Goal: Task Accomplishment & Management: Use online tool/utility

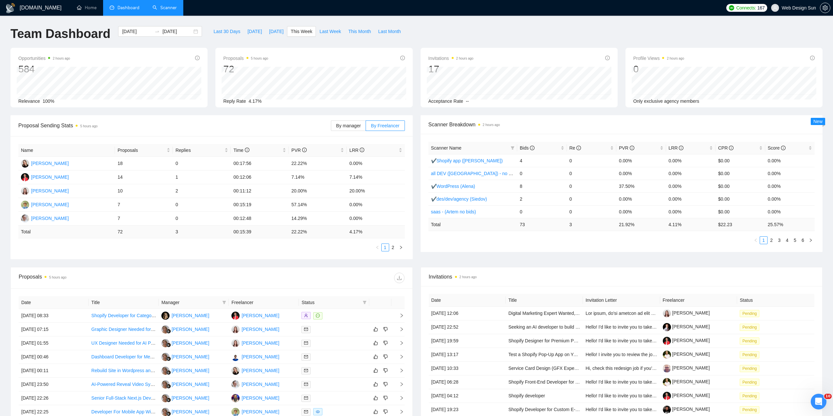
click at [173, 7] on link "Scanner" at bounding box center [165, 8] width 24 height 6
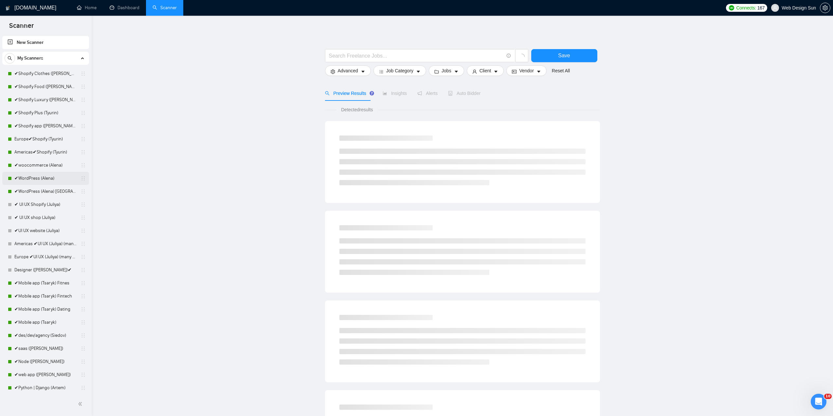
click at [42, 179] on link "✔WordPress (Alena)" at bounding box center [45, 178] width 62 height 13
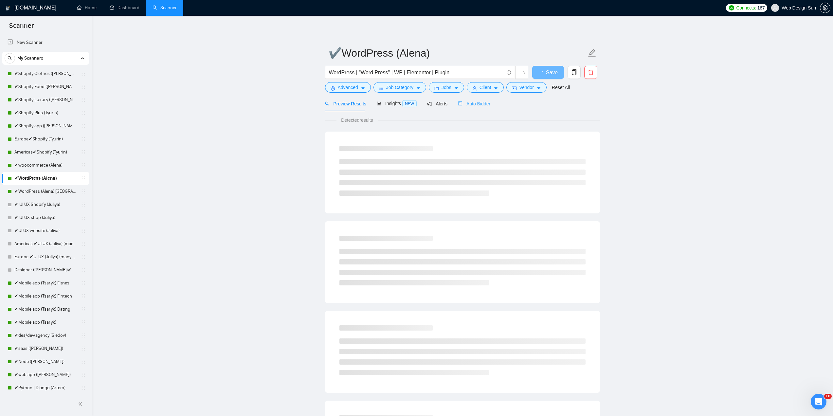
click at [470, 107] on div "Auto Bidder" at bounding box center [474, 103] width 32 height 15
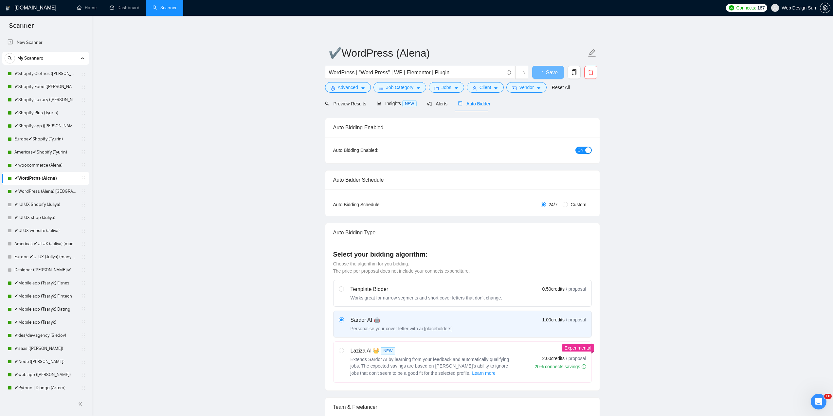
radio input "false"
radio input "true"
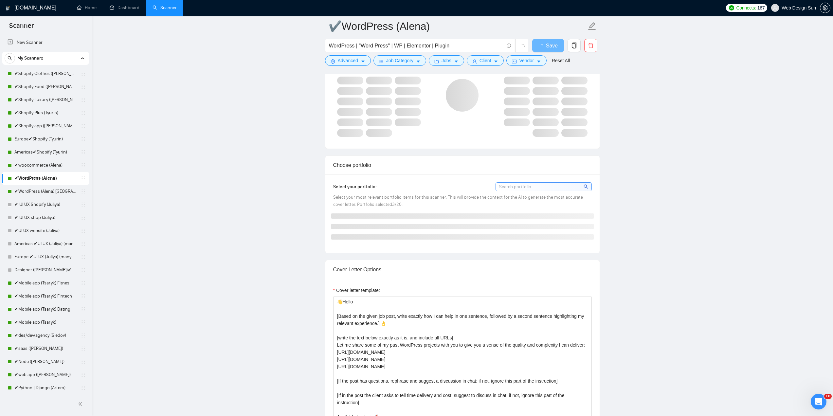
scroll to position [687, 0]
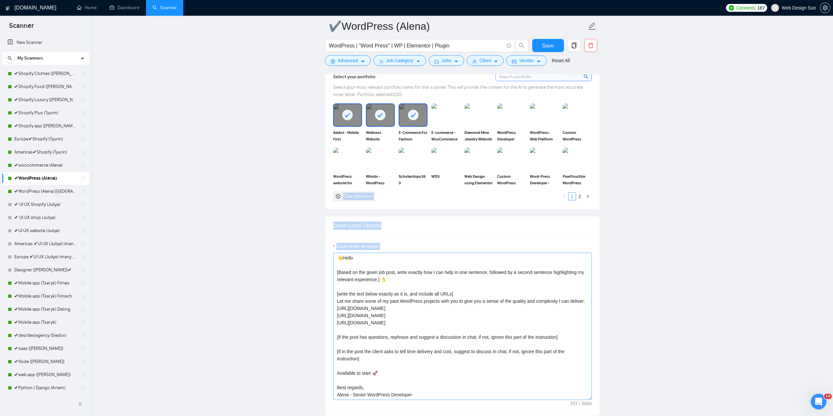
click at [381, 302] on form "Auto Bidding Enabled Auto Bidding Enabled: ON Auto Bidder Schedule Auto Bidding…" at bounding box center [462, 270] width 275 height 1668
click at [339, 258] on textarea "👋Hello [Based on the given job post, write exactly how I can help in one senten…" at bounding box center [462, 326] width 259 height 147
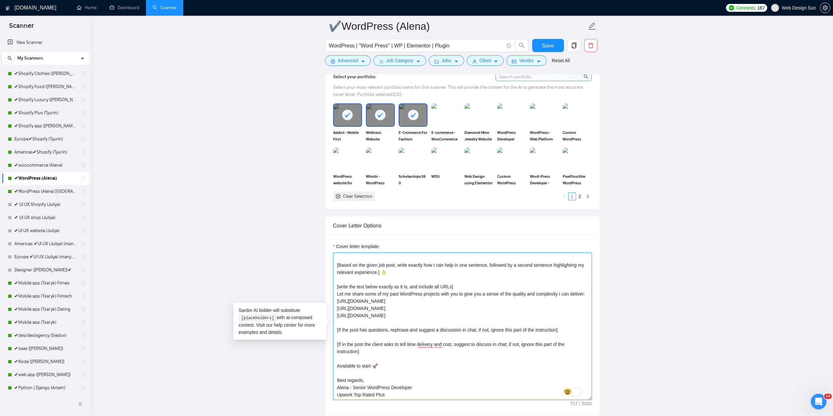
drag, startPoint x: 341, startPoint y: 261, endPoint x: 401, endPoint y: 389, distance: 141.6
click at [402, 391] on textarea "👋Hello [Based on the given job post, write exactly how I can help in one senten…" at bounding box center [462, 326] width 259 height 147
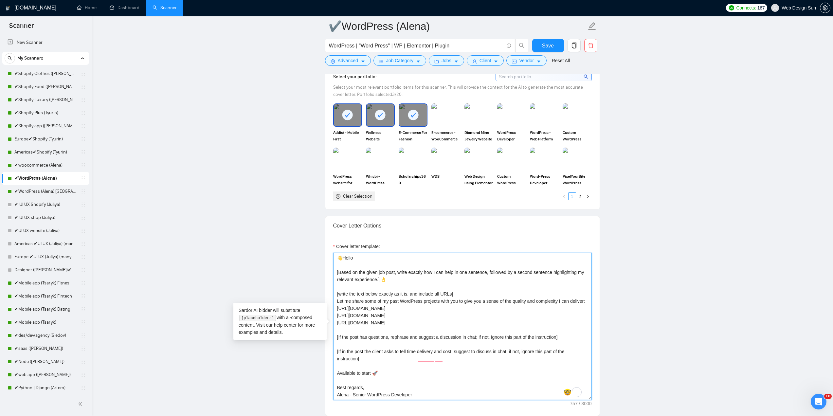
drag, startPoint x: 398, startPoint y: 394, endPoint x: 325, endPoint y: 257, distance: 155.5
click at [325, 257] on div "Cover letter template: 👋Hello [Based on the given job post, write exactly how I…" at bounding box center [462, 325] width 274 height 181
